Goal: Task Accomplishment & Management: Complete application form

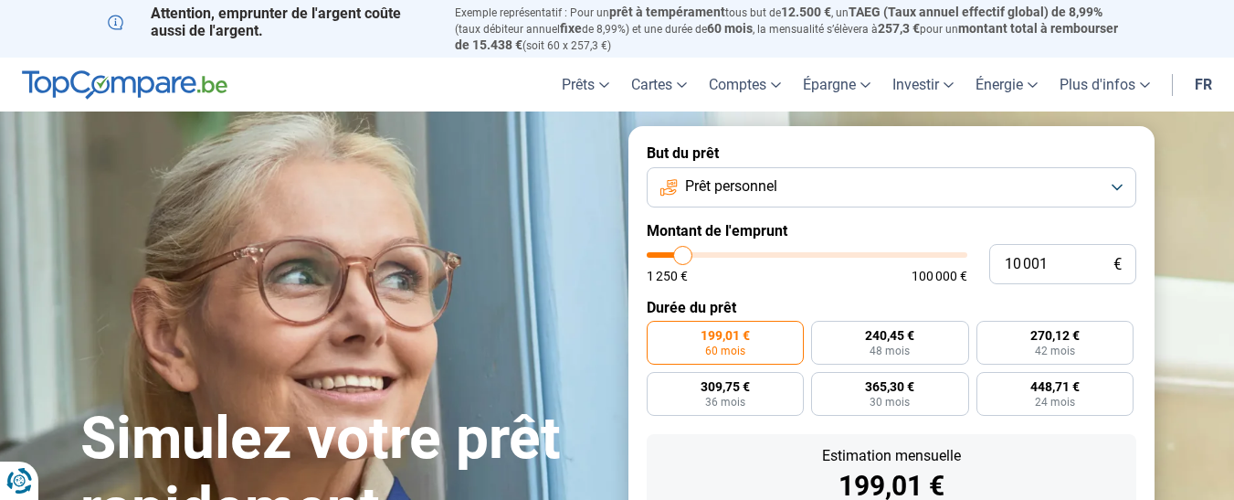
click at [1203, 82] on link "fr" at bounding box center [1203, 85] width 39 height 54
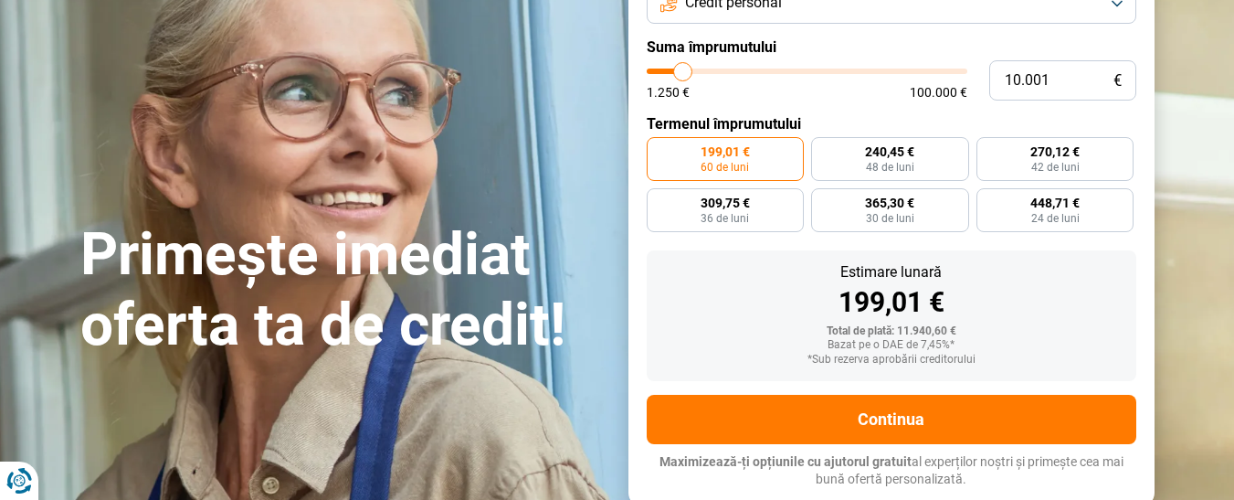
scroll to position [91, 0]
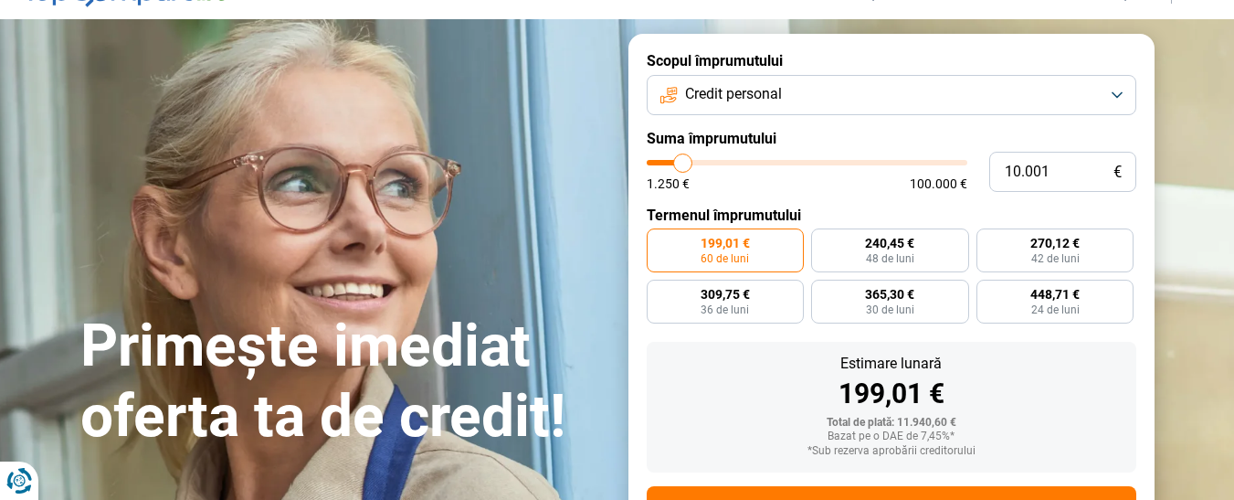
click at [734, 92] on font "Credit personal" at bounding box center [733, 93] width 97 height 17
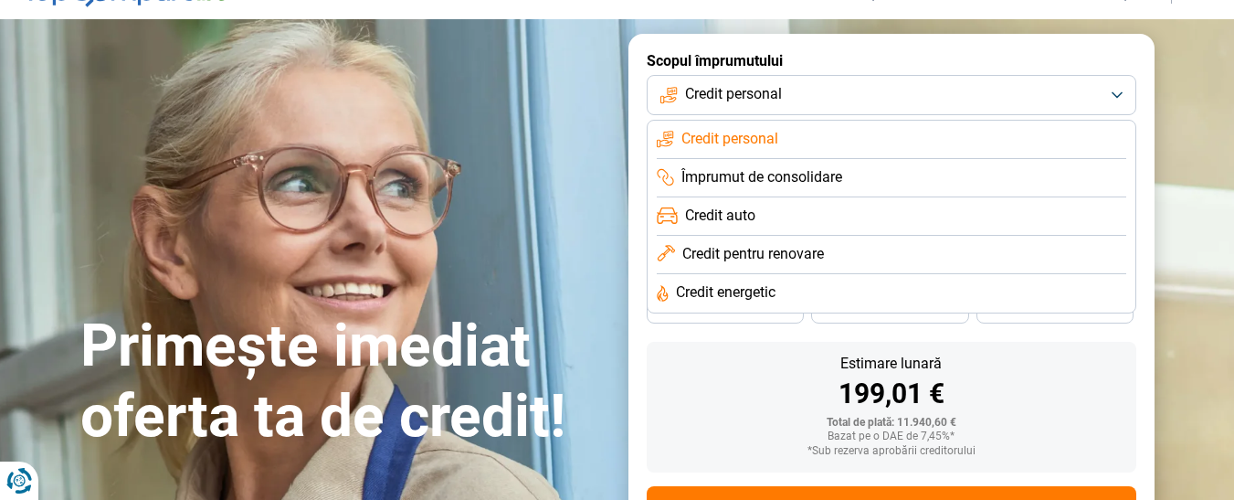
click at [813, 93] on button "Credit personal" at bounding box center [892, 95] width 490 height 40
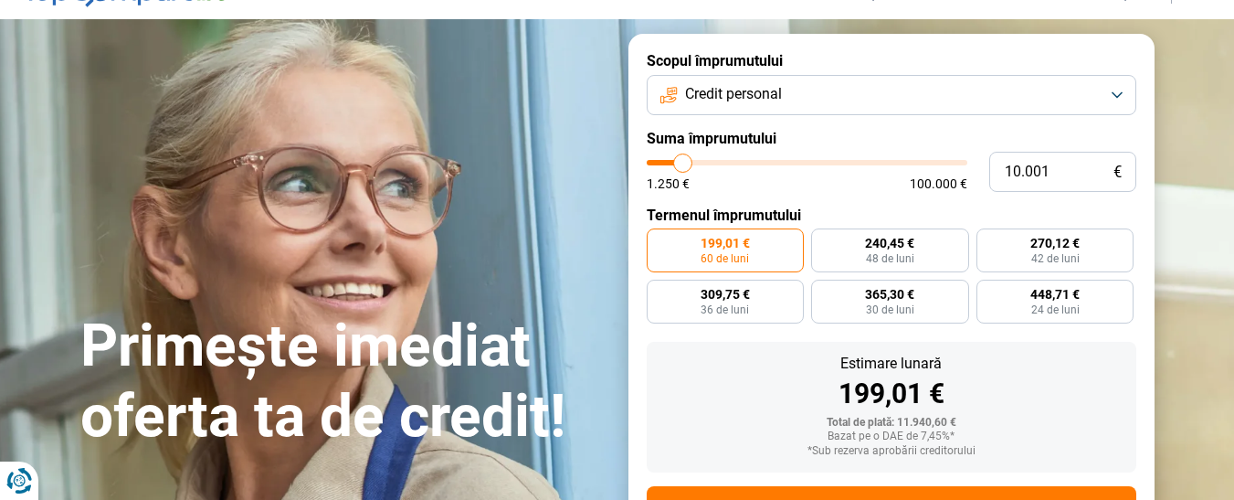
type input "10.500"
type input "10500"
type input "14.000"
type input "14000"
type input "14.500"
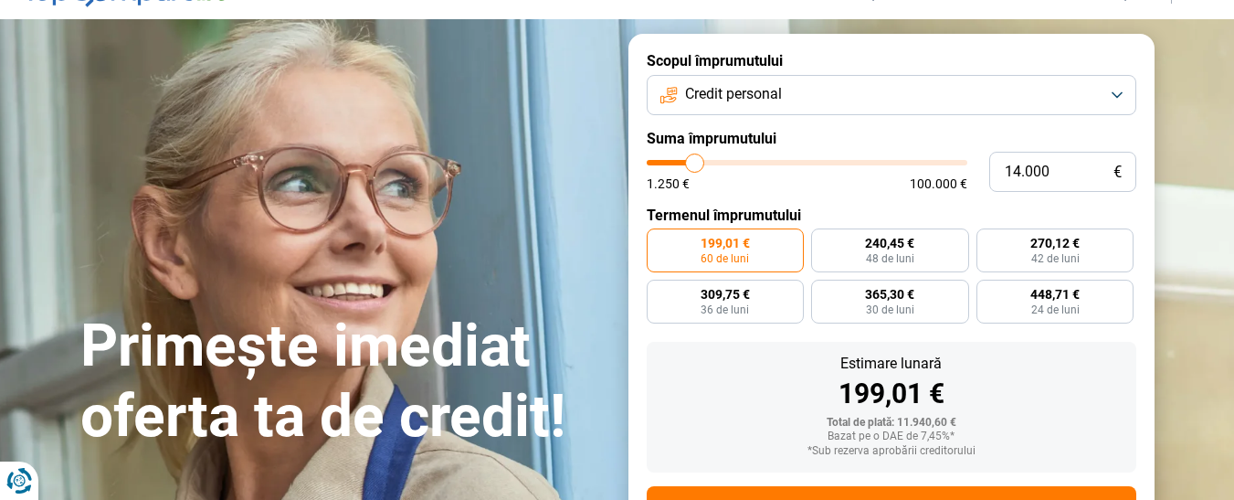
type input "14500"
type input "14.750"
type input "14750"
type input "15.500"
type input "15500"
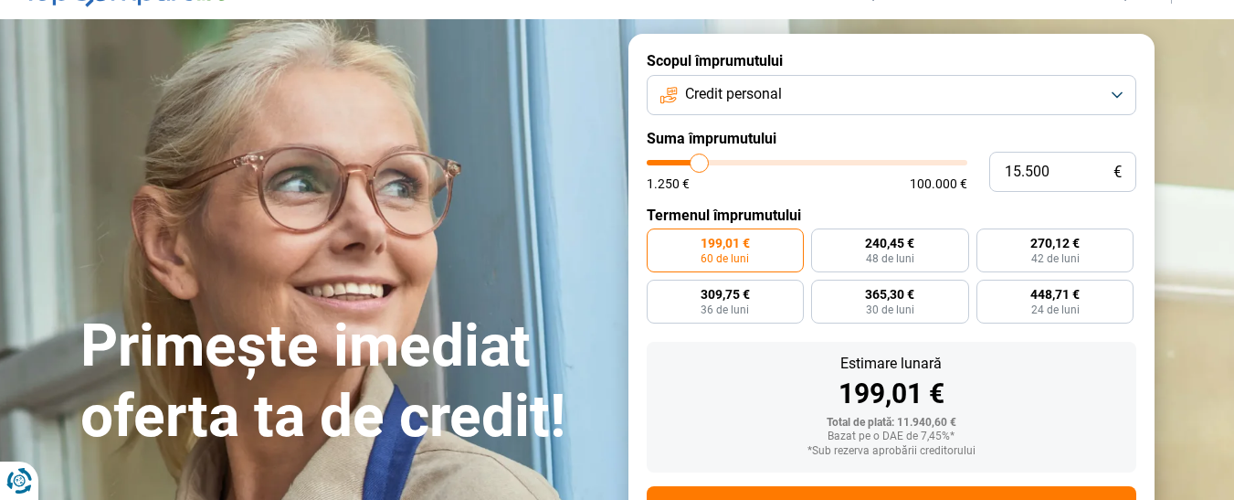
type input "16.000"
type input "16000"
type input "16.500"
type input "16500"
type input "17.000"
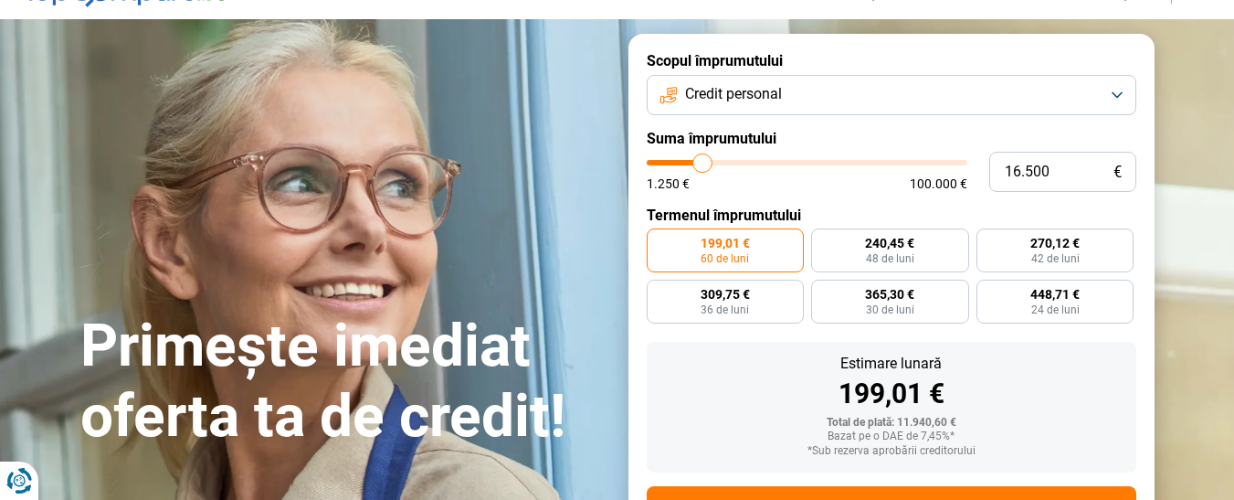
type input "17000"
type input "16.500"
type input "16500"
type input "16.000"
type input "16000"
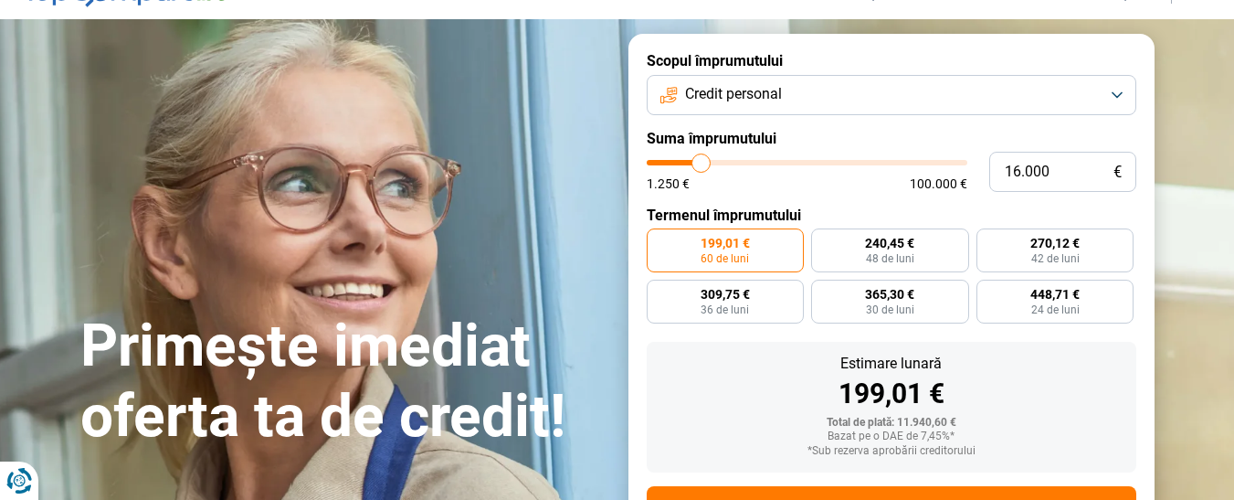
type input "13.250"
type input "13250"
type input "11.750"
type input "11750"
type input "11.250"
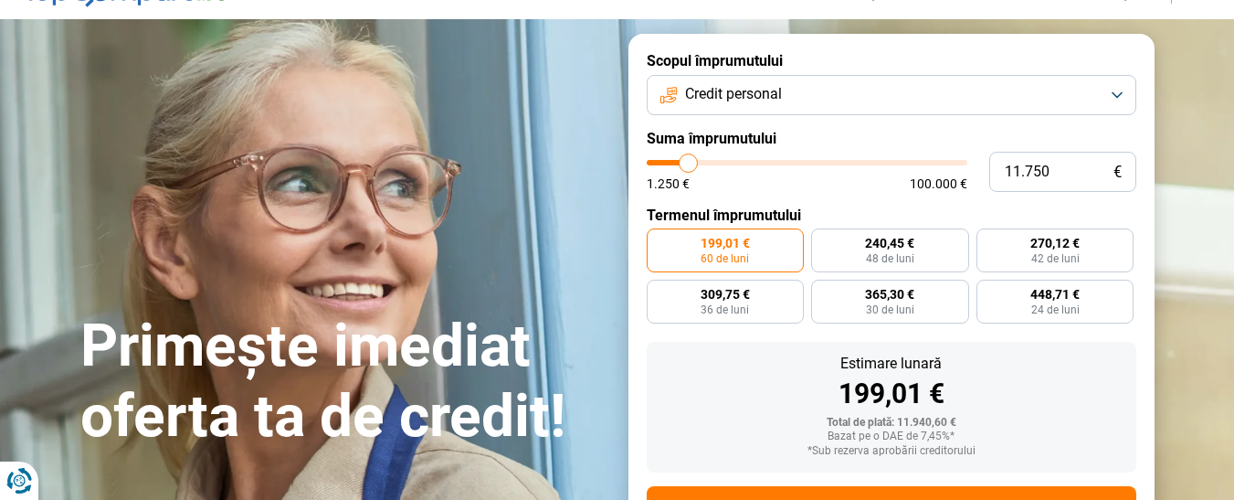
type input "11250"
type input "11.000"
type input "11000"
type input "9.750"
type input "9750"
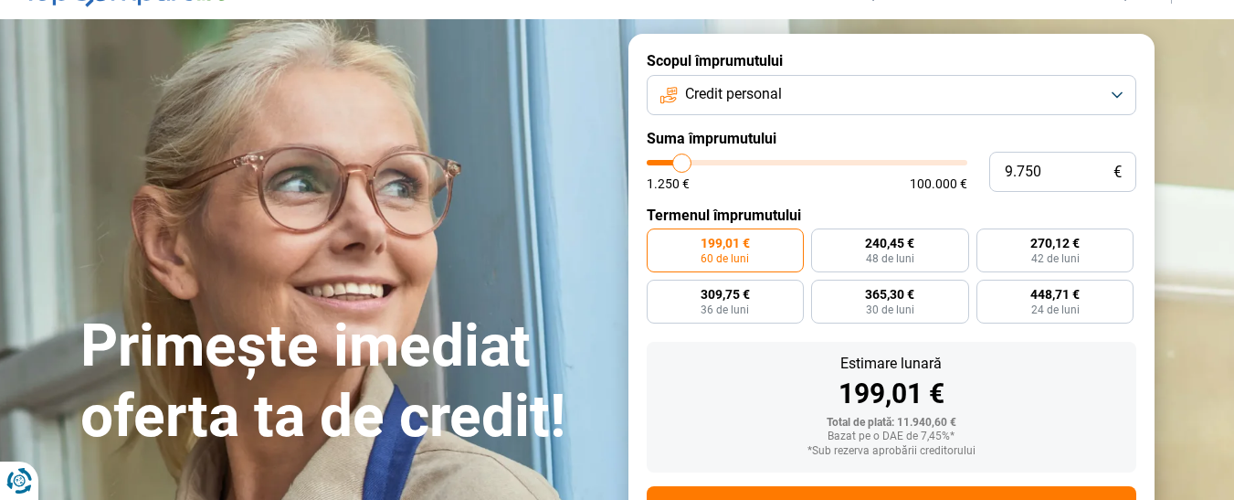
type input "9.000"
type input "9000"
type input "8.500"
type input "8500"
type input "8.250"
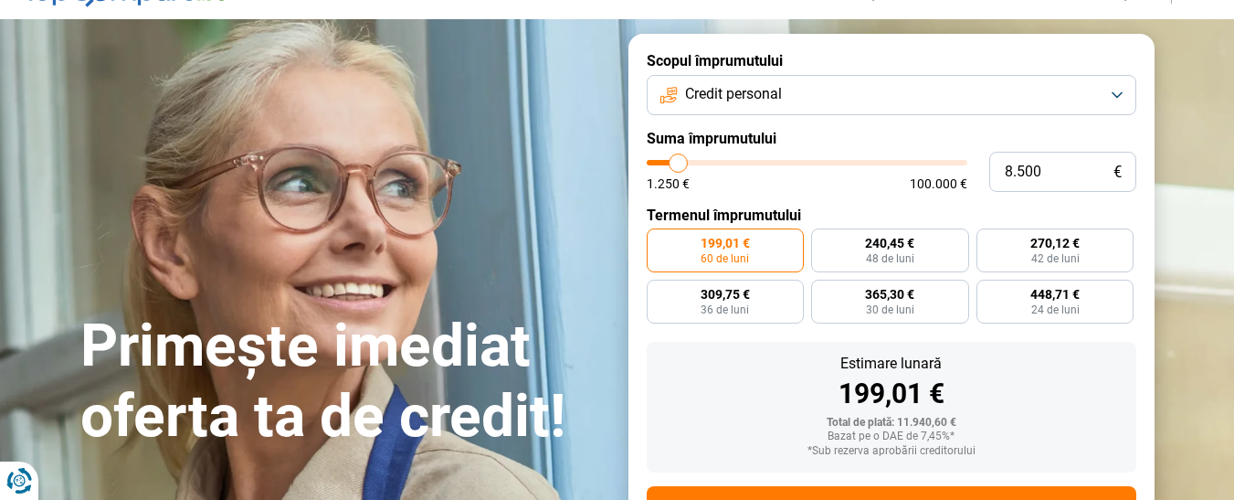
type input "8250"
type input "8.000"
type input "8000"
type input "7.500"
type input "7500"
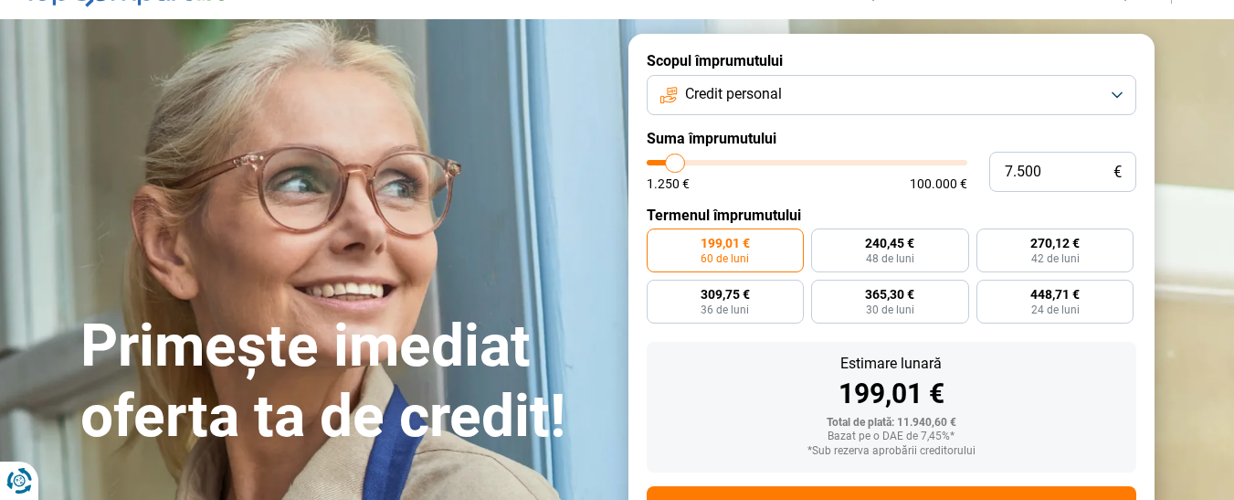
type input "7.250"
type input "7250"
type input "7.000"
type input "7000"
type input "6.500"
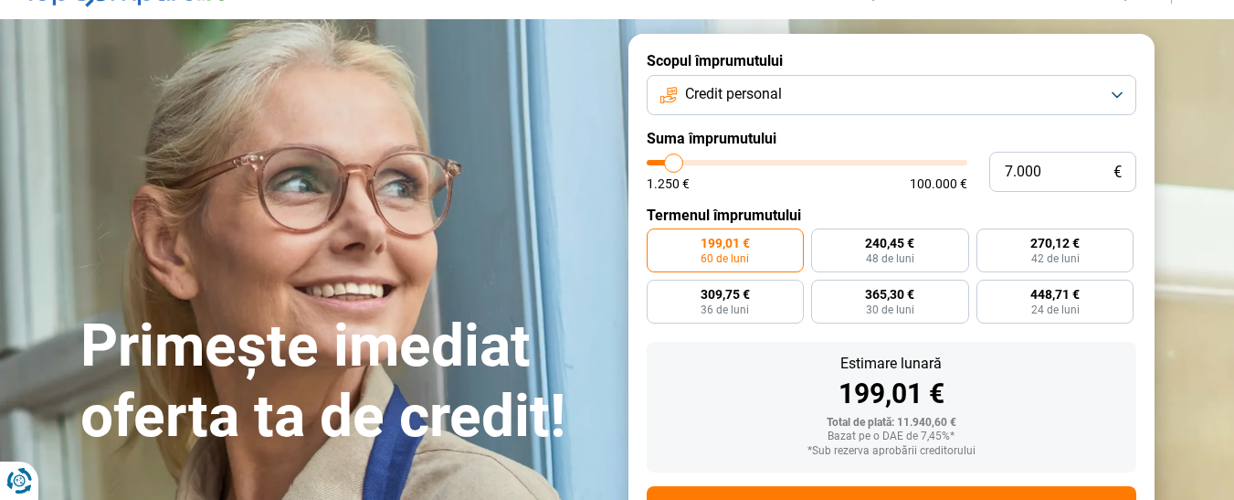
type input "6500"
type input "6.000"
type input "6000"
type input "5.750"
type input "5750"
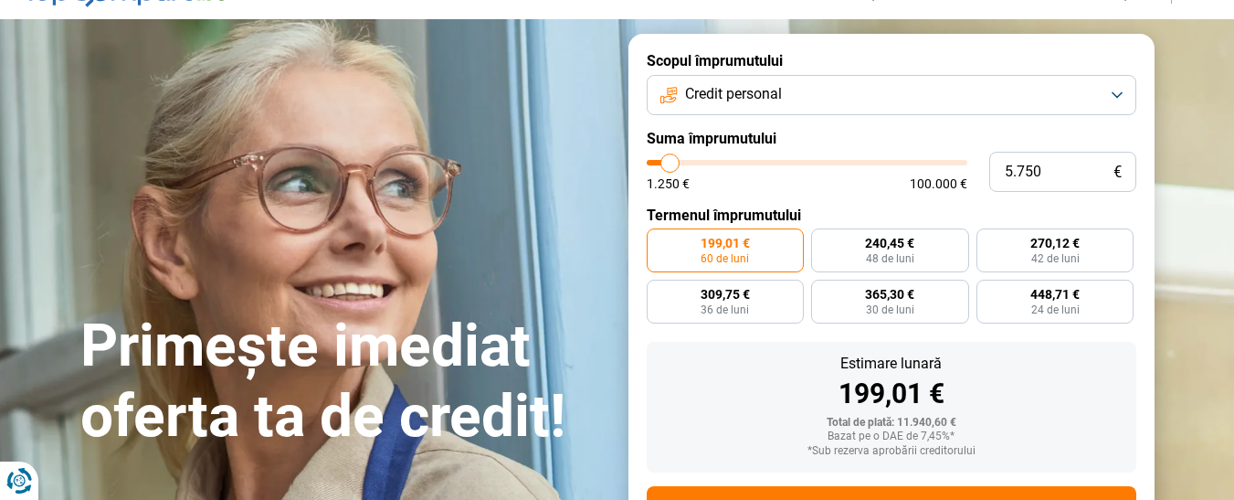
type input "5.500"
type input "5500"
type input "5.250"
type input "5250"
type input "5.000"
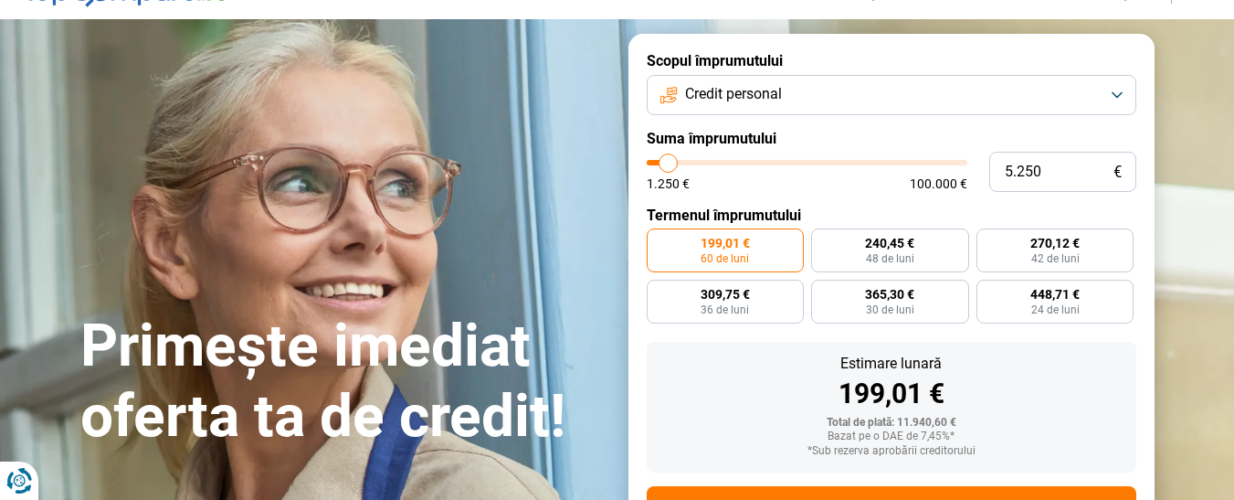
type input "5000"
type input "4.250"
type input "4250"
type input "4.000"
type input "4000"
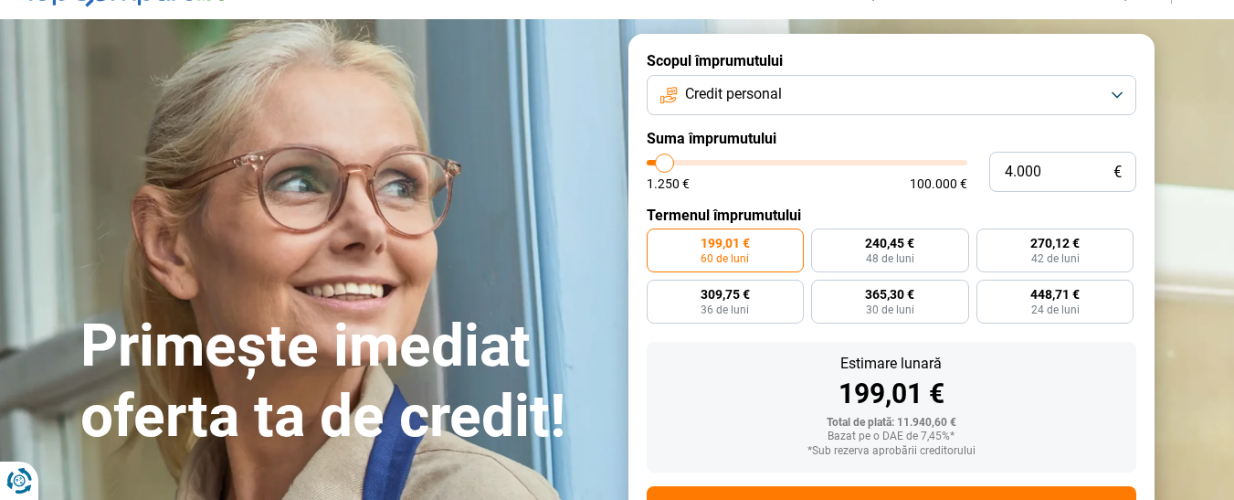
type input "3.750"
type input "3750"
type input "3.500"
type input "3500"
type input "3.000"
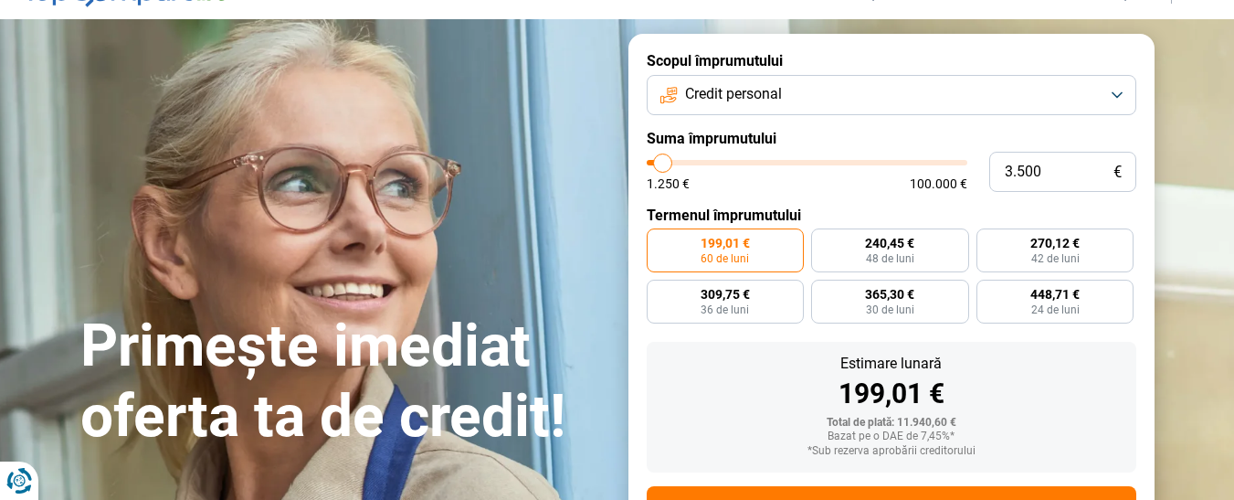
type input "3000"
type input "2.750"
type input "2750"
type input "2.500"
type input "2500"
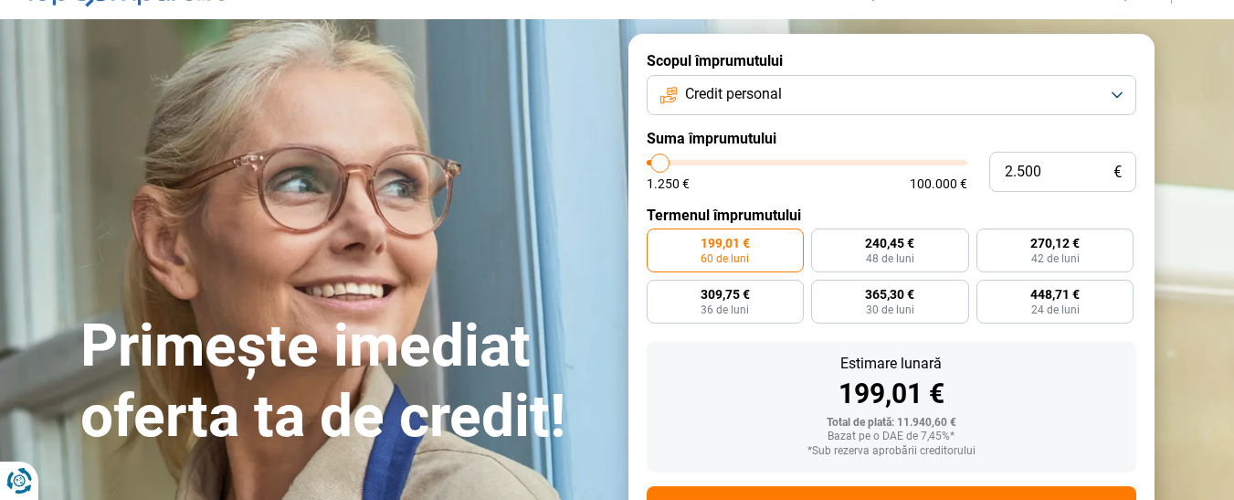
type input "2.250"
type input "2250"
type input "2.750"
type input "2750"
type input "2.500"
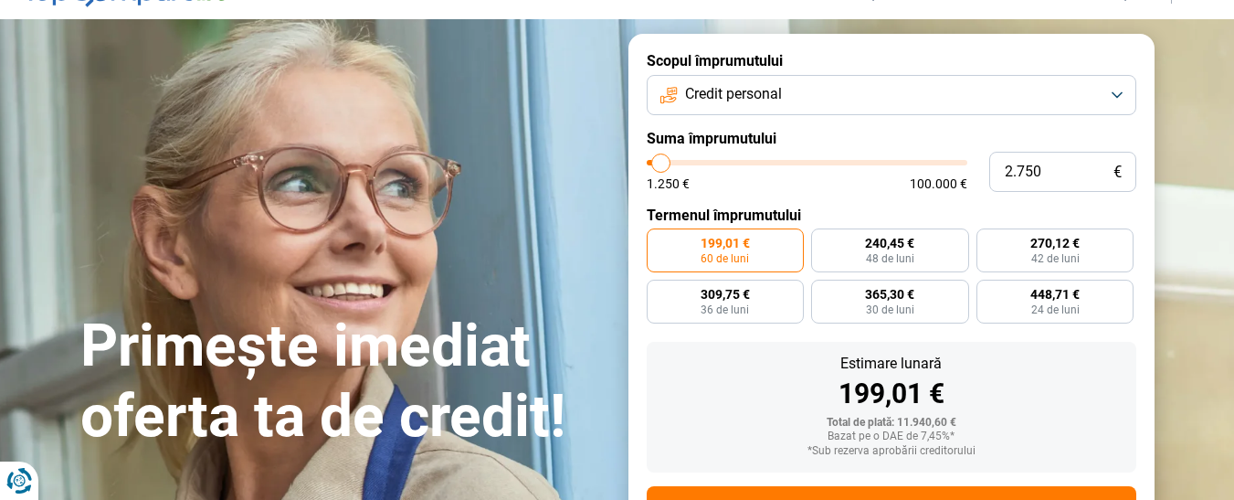
type input "2500"
type input "2.250"
type input "2250"
type input "2.750"
type input "2750"
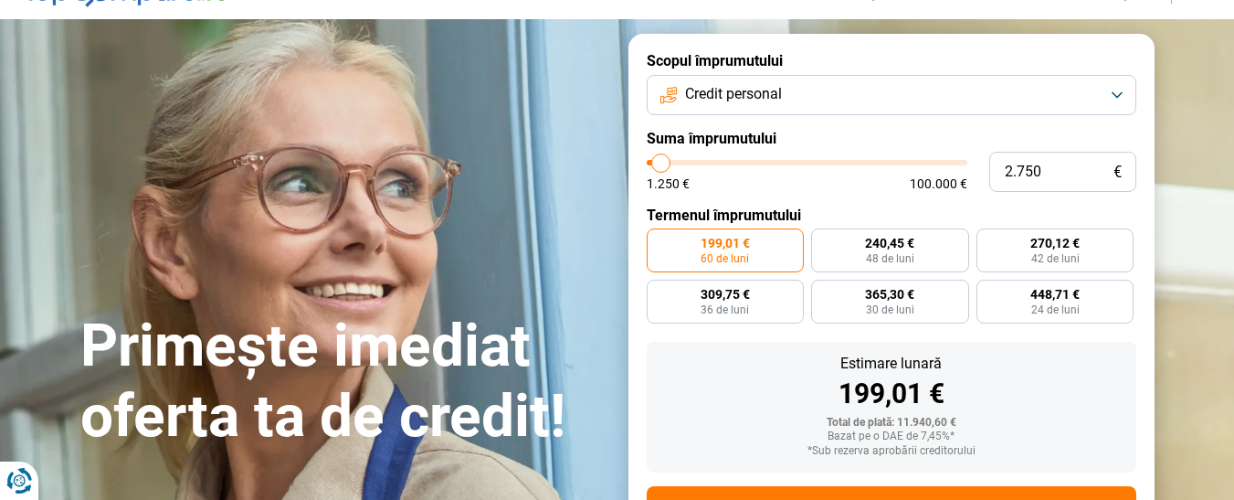
type input "3.000"
type input "3000"
type input "3.500"
type input "3500"
type input "3.000"
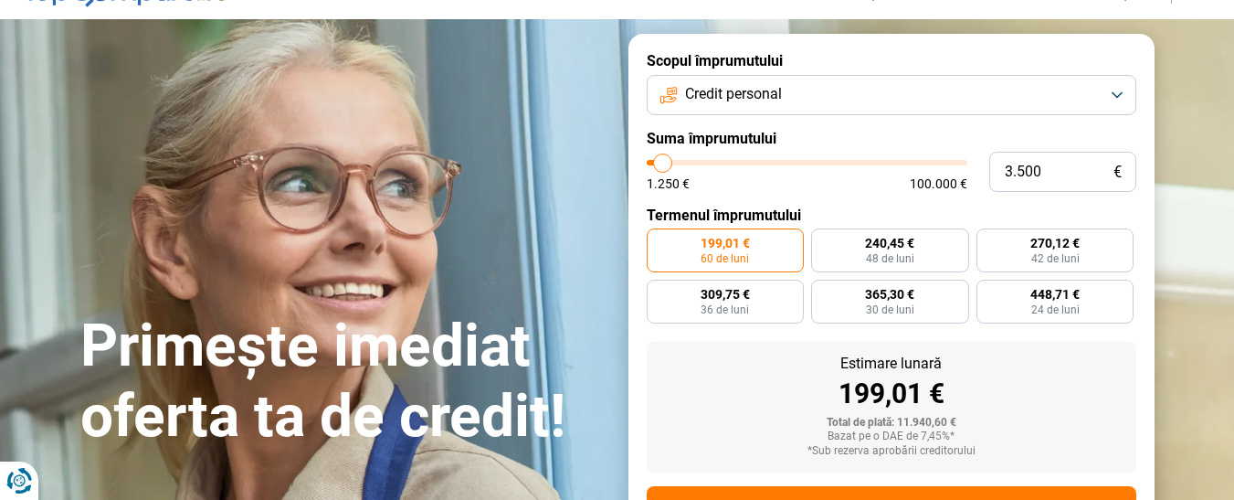
type input "3000"
type input "2.750"
type input "2750"
type input "2.500"
type input "2500"
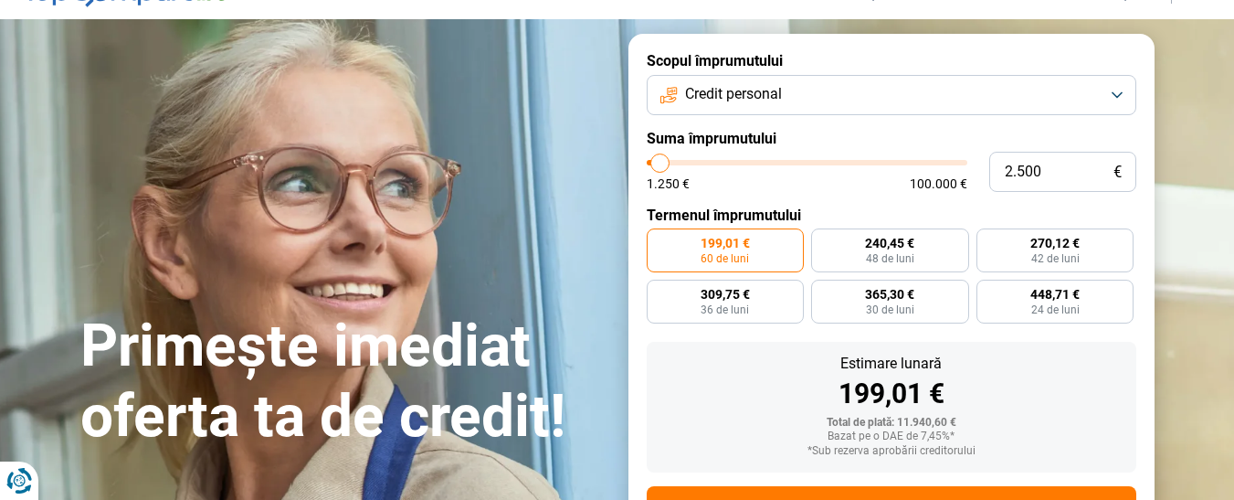
type input "2.250"
type input "2250"
type input "2.000"
type input "2000"
type input "1.500"
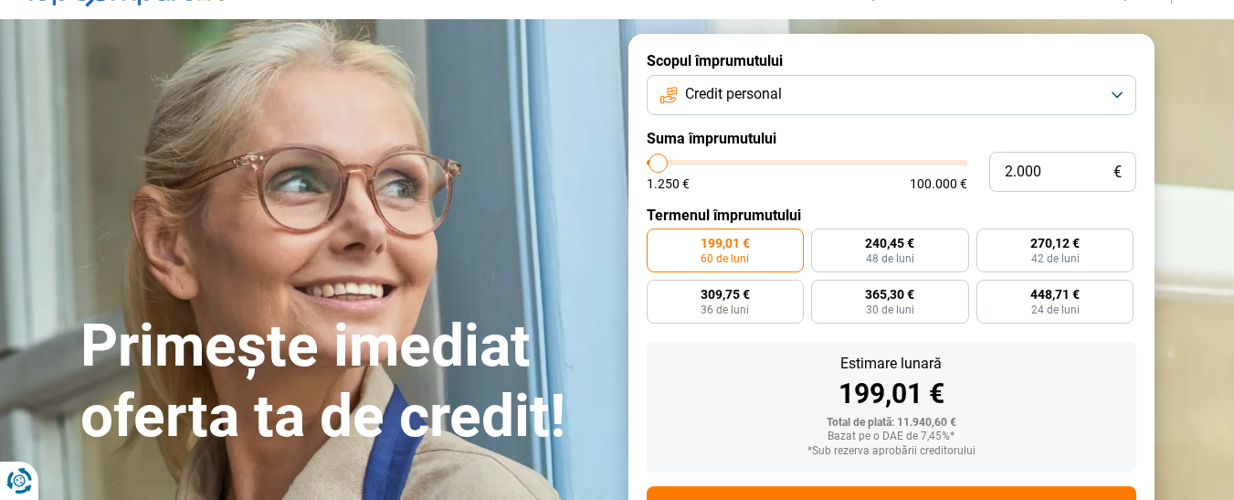
type input "1500"
type input "2.000"
type input "2000"
type input "2.250"
drag, startPoint x: 683, startPoint y: 164, endPoint x: 660, endPoint y: 161, distance: 23.9
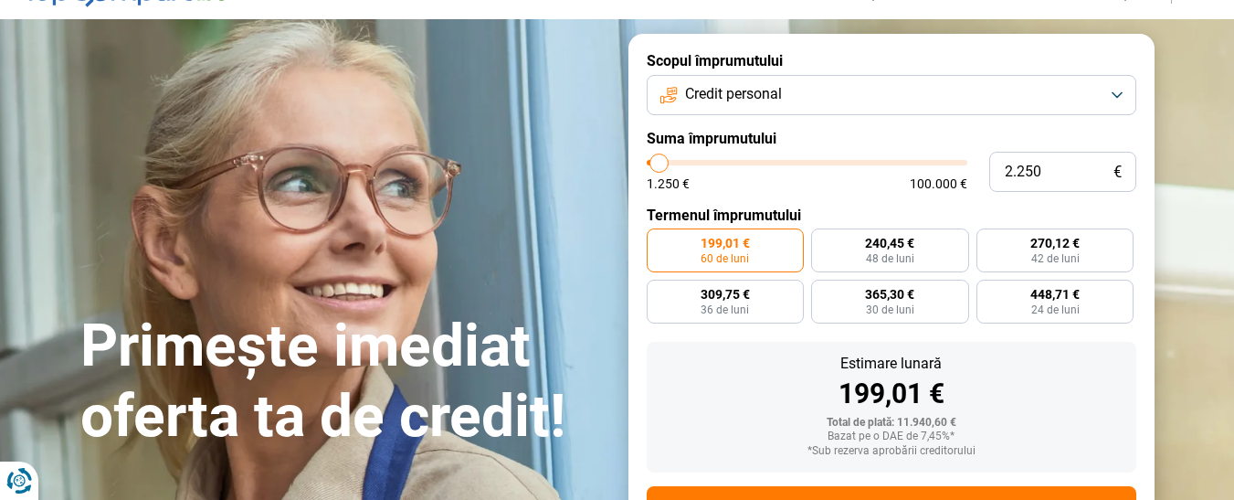
type input "2250"
click at [660, 161] on input "range" at bounding box center [807, 162] width 321 height 5
radio input "true"
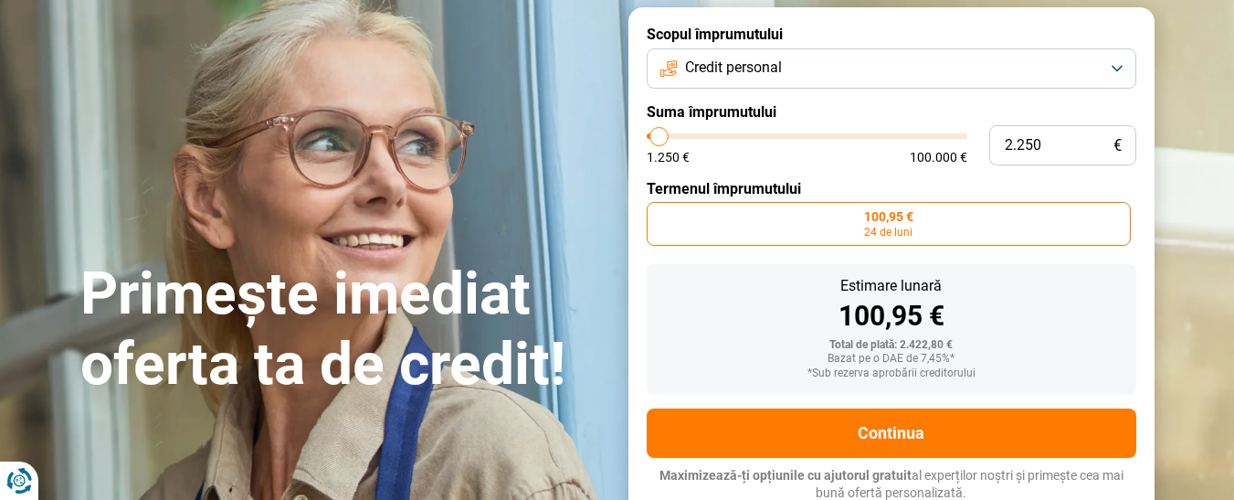
scroll to position [120, 0]
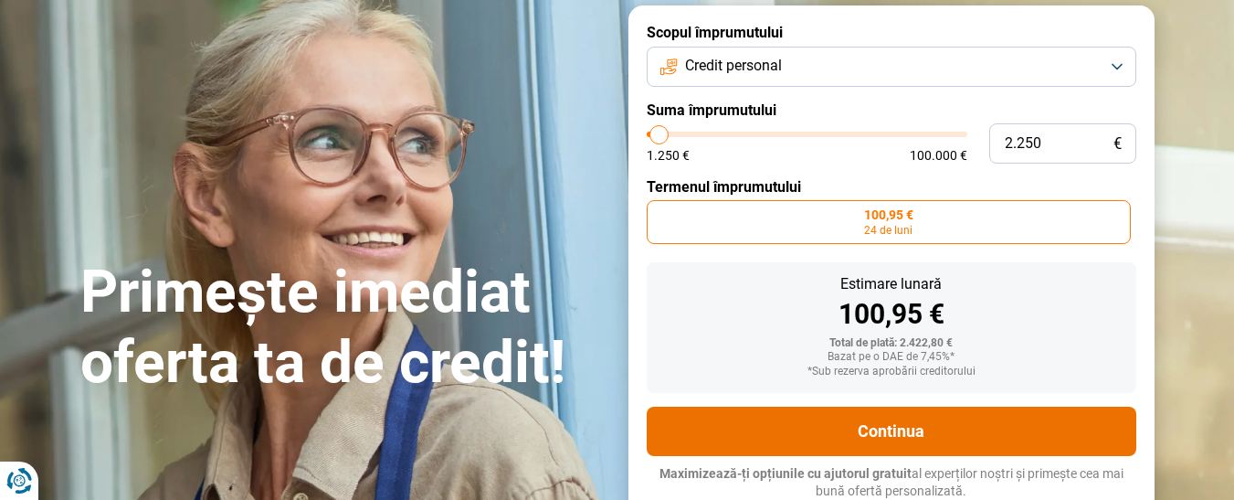
click at [896, 429] on font "Continua" at bounding box center [891, 430] width 67 height 19
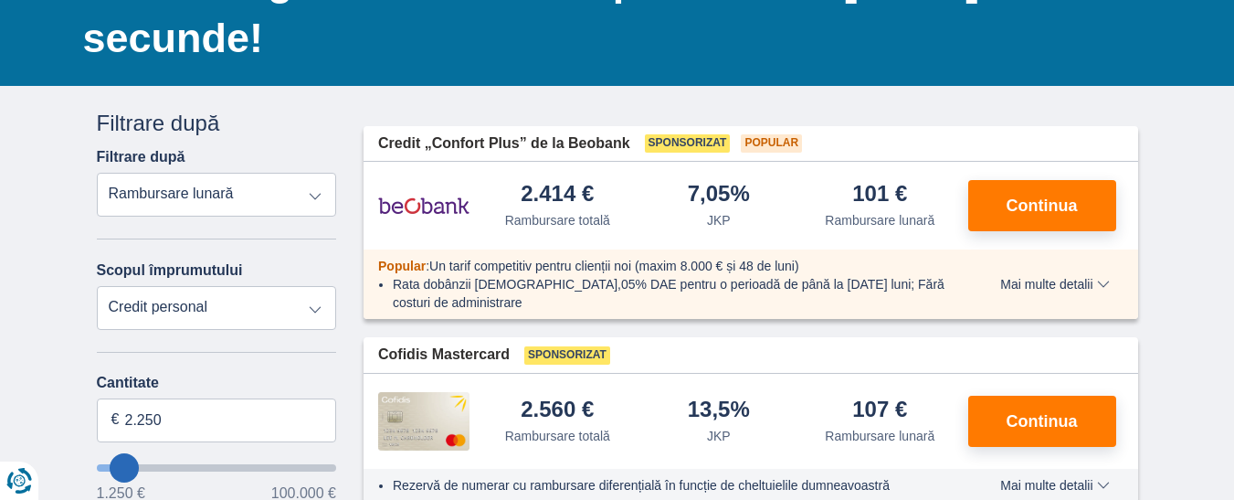
scroll to position [274, 0]
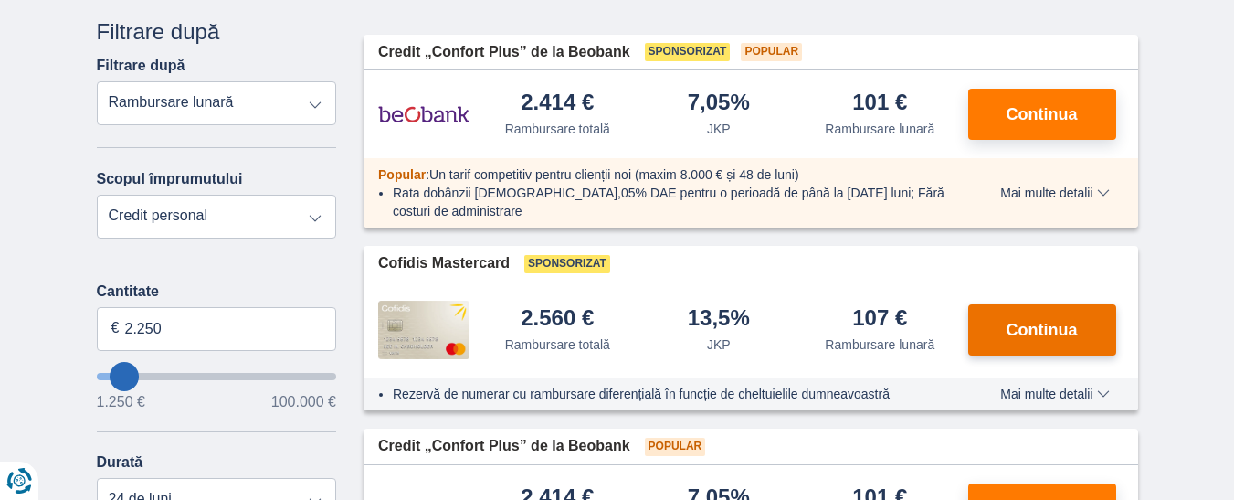
click at [1060, 321] on font "Continua" at bounding box center [1042, 330] width 71 height 18
